Goal: Navigation & Orientation: Find specific page/section

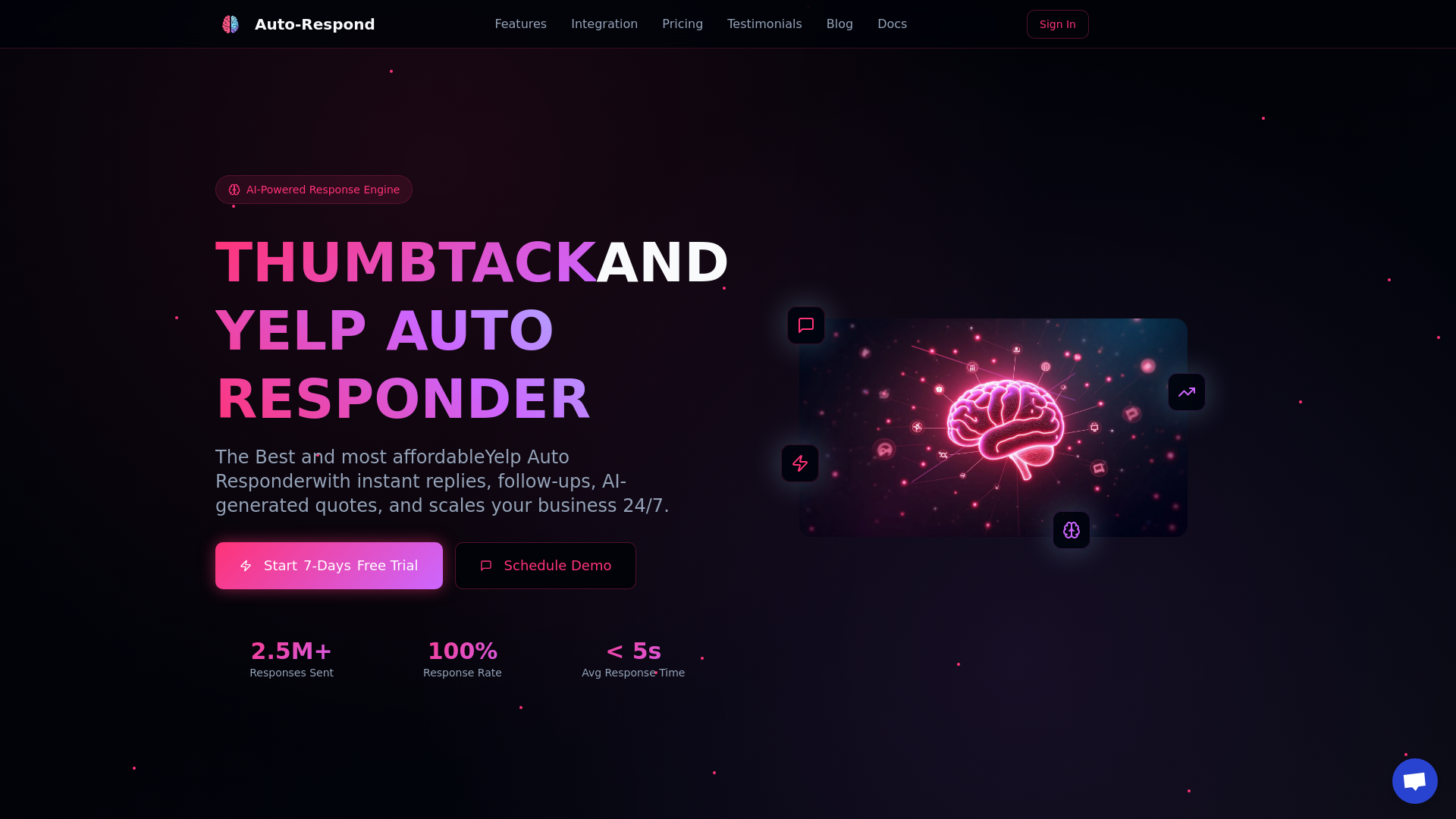
click at [826, 24] on link "Blog" at bounding box center [839, 24] width 27 height 18
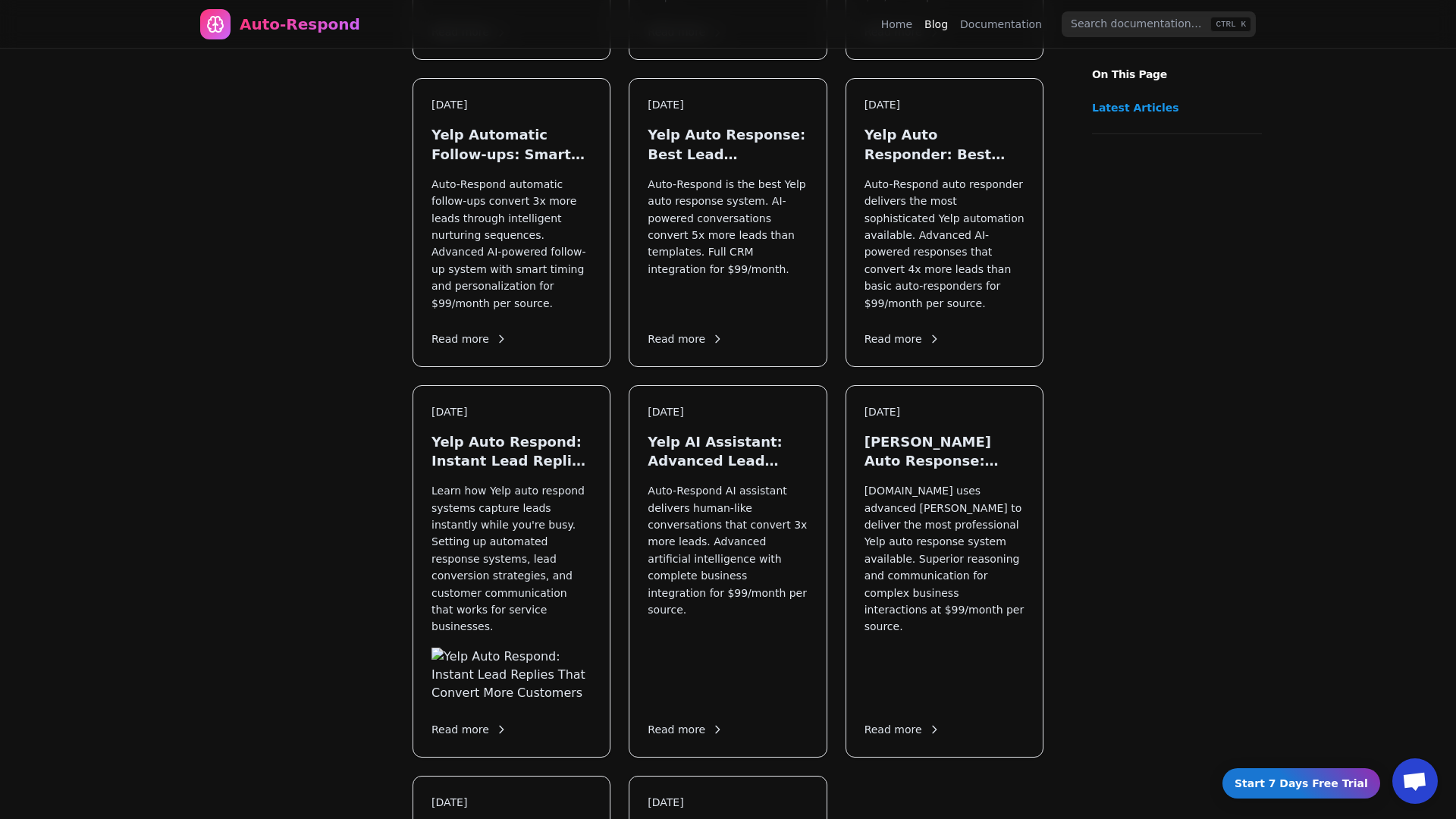
scroll to position [1797, 0]
